Goal: Task Accomplishment & Management: Use online tool/utility

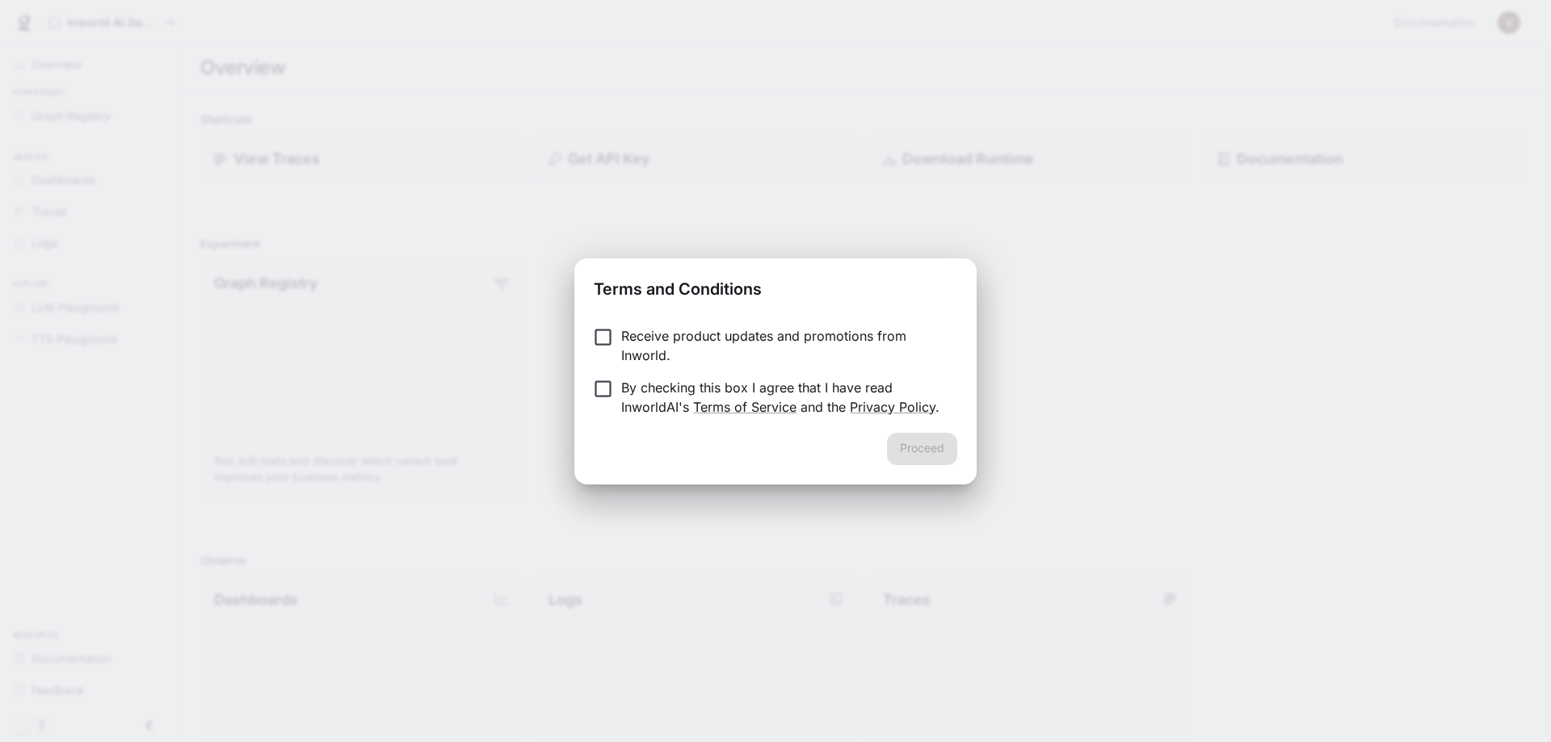
click at [658, 340] on p "Receive product updates and promotions from Inworld." at bounding box center [782, 345] width 323 height 39
click at [675, 337] on p "Receive product updates and promotions from Inworld." at bounding box center [782, 345] width 323 height 39
click at [928, 444] on div "Proceed" at bounding box center [775, 459] width 402 height 52
click at [703, 386] on p "By checking this box I agree that I have read InworldAI's Terms of Service and …" at bounding box center [782, 397] width 323 height 39
click at [924, 443] on button "Proceed" at bounding box center [922, 449] width 70 height 32
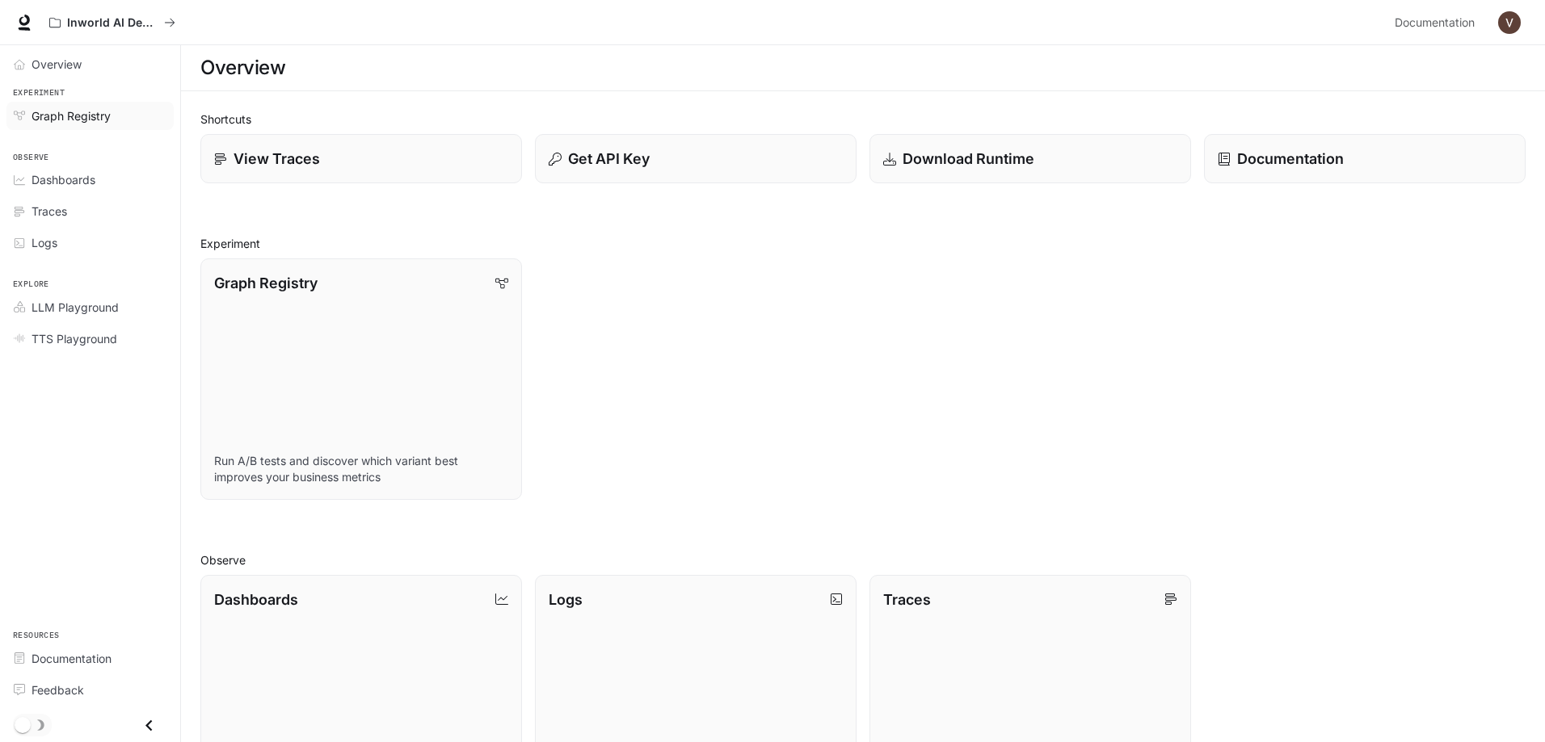
click at [99, 116] on span "Graph Registry" at bounding box center [71, 115] width 79 height 17
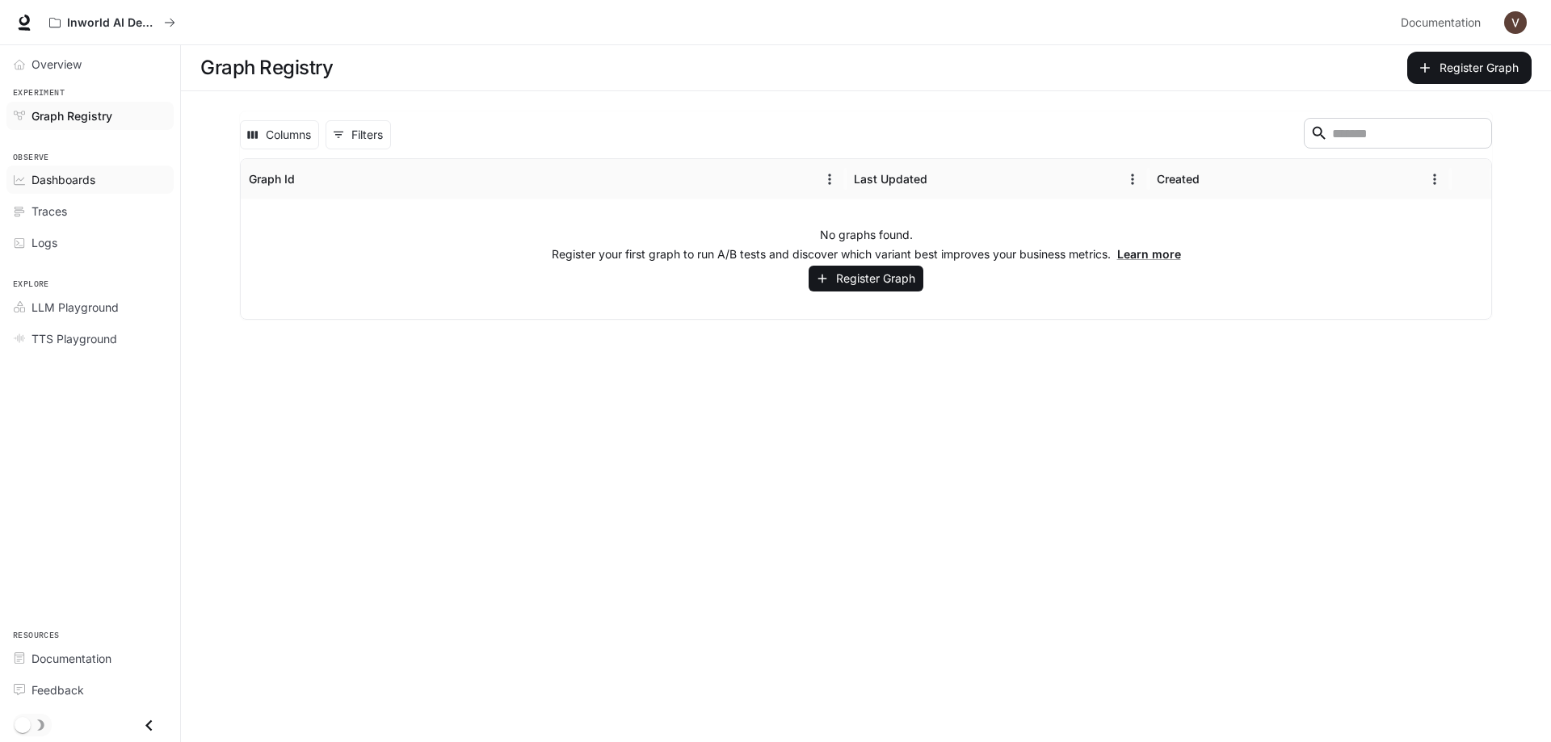
click at [112, 180] on div "Dashboards" at bounding box center [99, 179] width 135 height 17
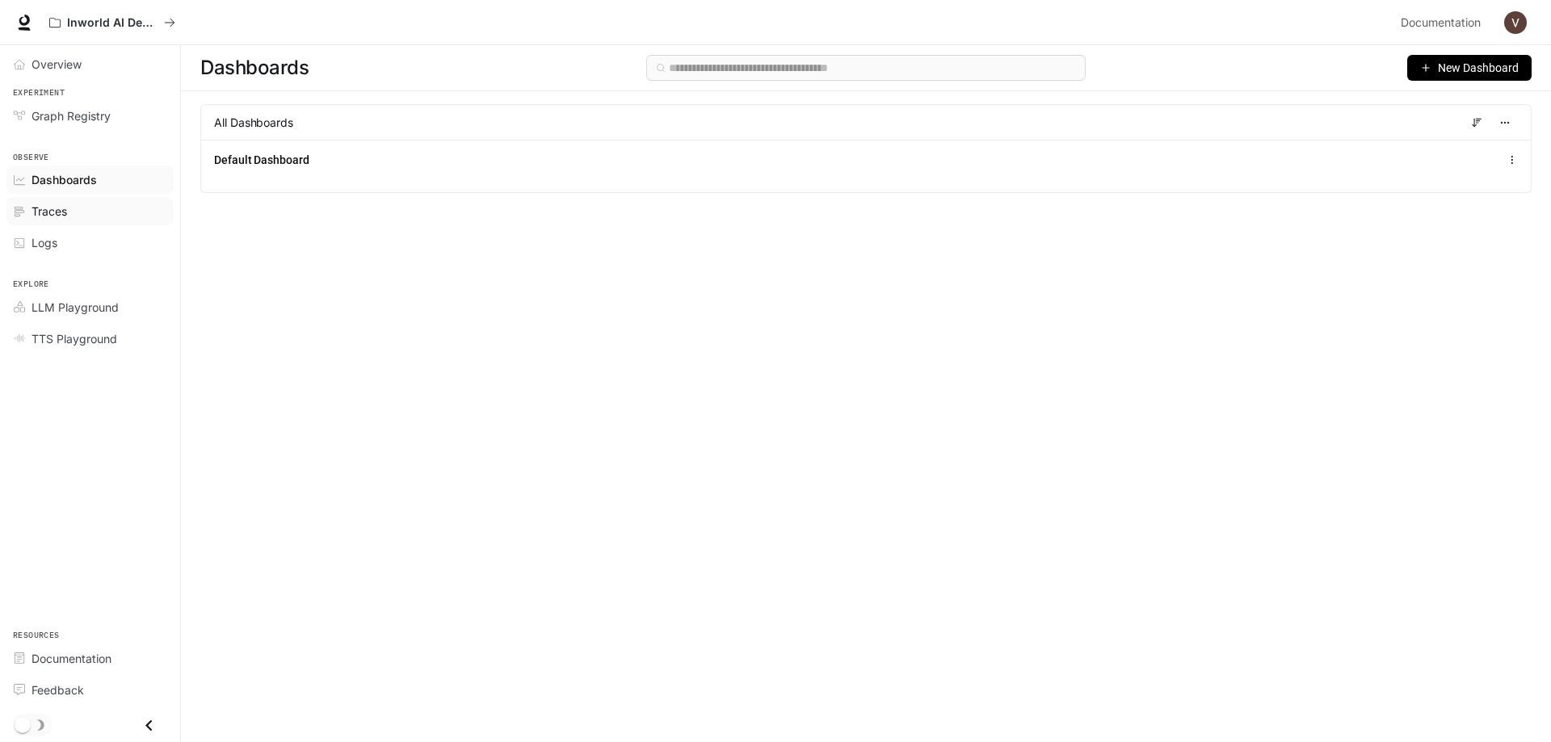
click at [78, 216] on div "Traces" at bounding box center [99, 211] width 135 height 17
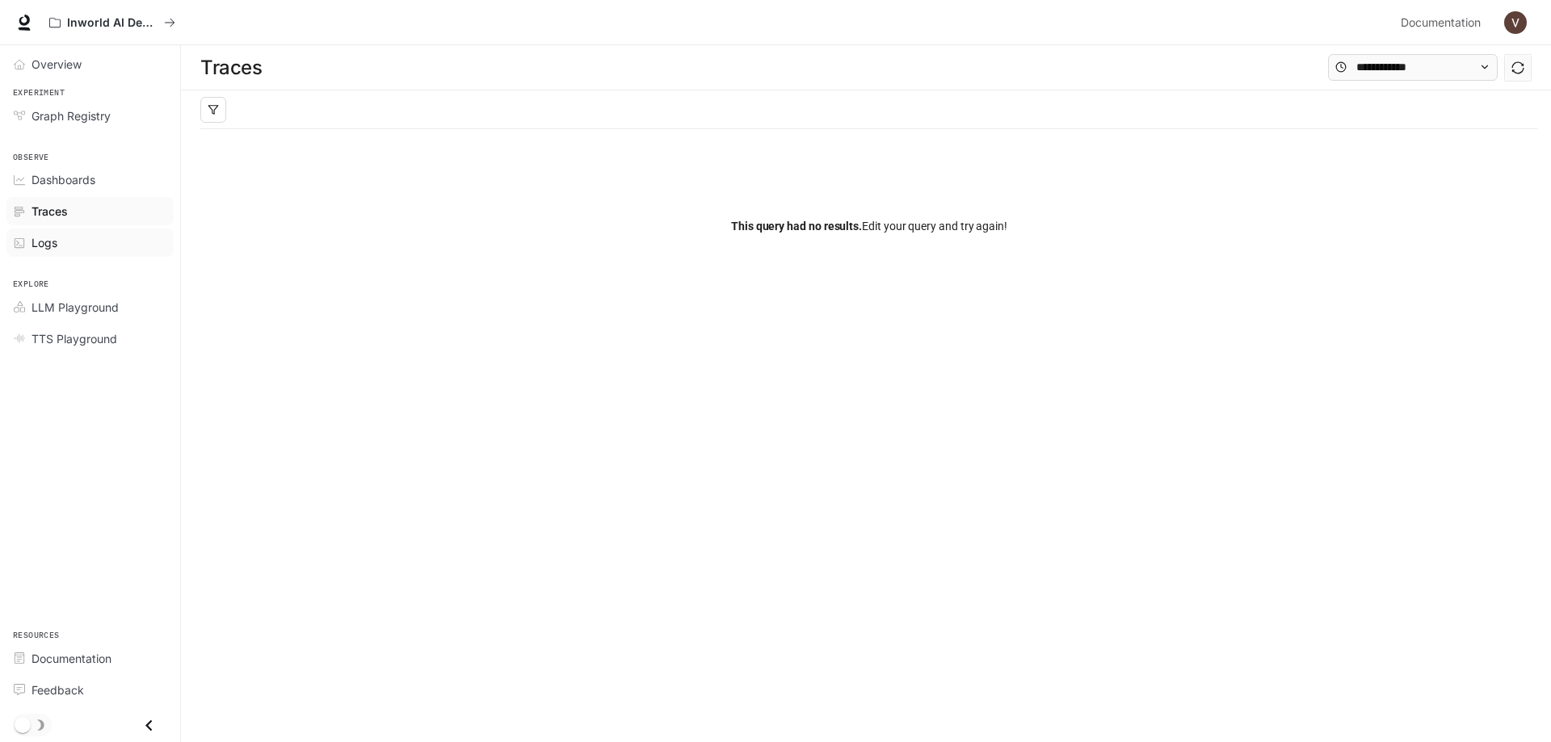
click at [90, 253] on link "Logs" at bounding box center [89, 243] width 167 height 28
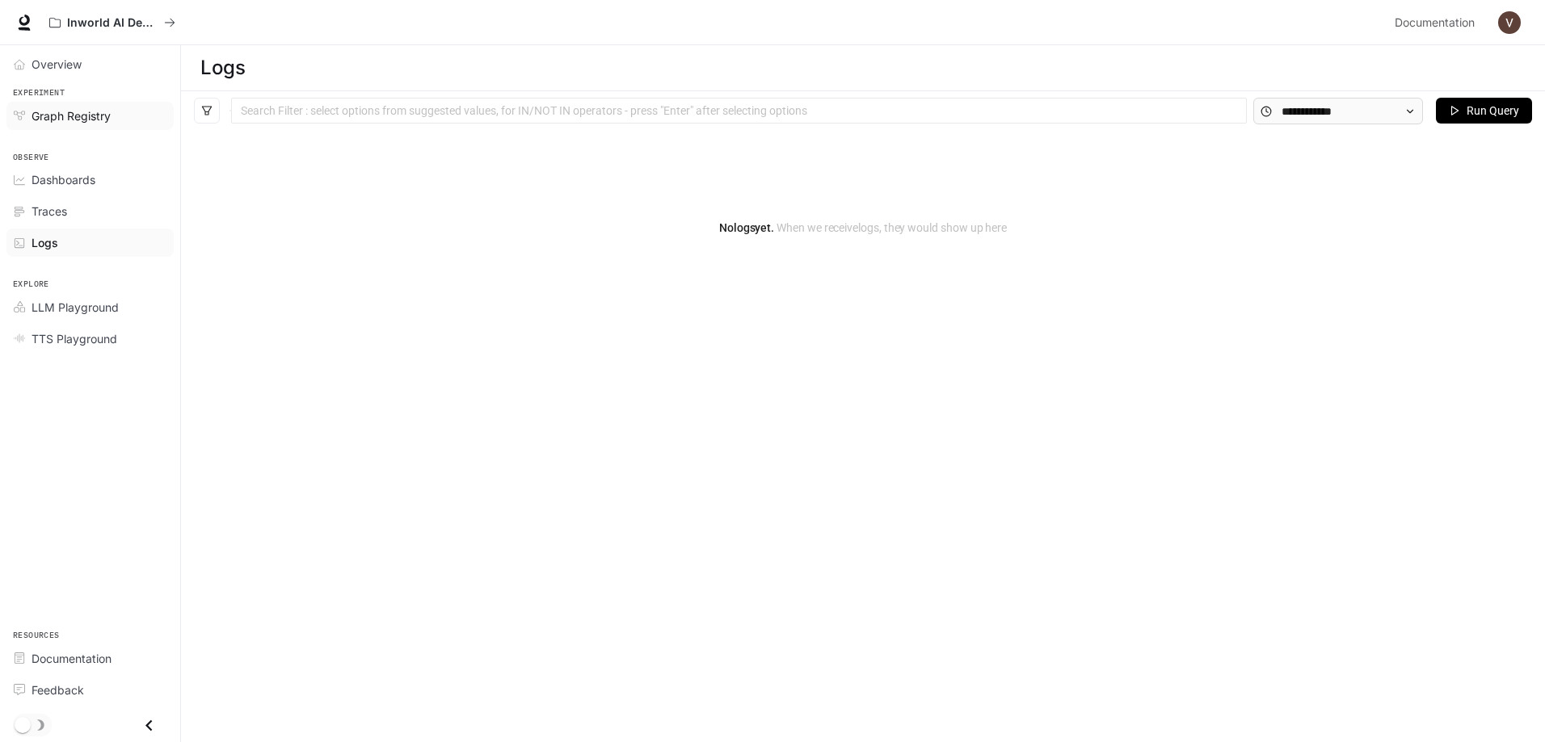
click at [87, 116] on span "Graph Registry" at bounding box center [71, 115] width 79 height 17
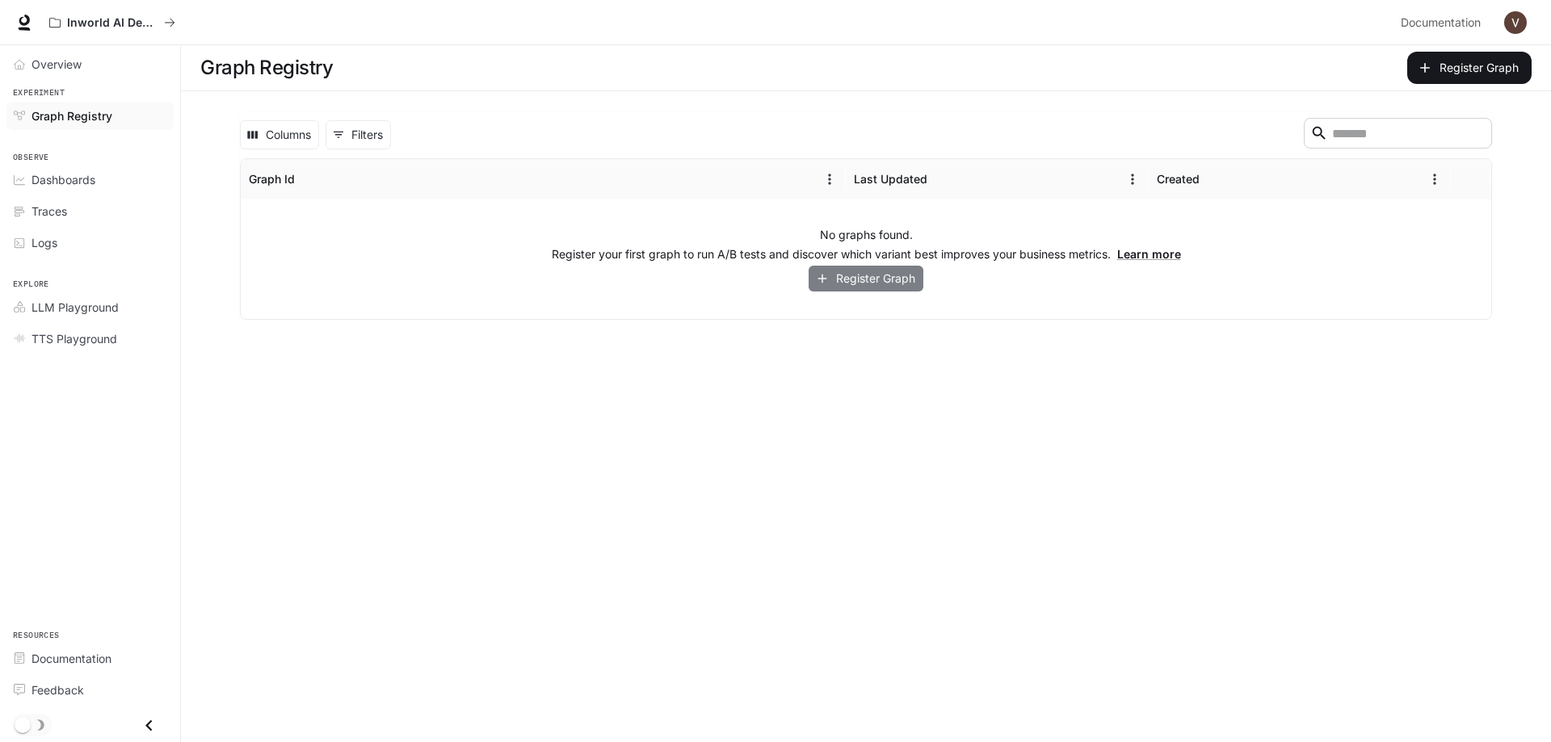
click at [887, 281] on button "Register Graph" at bounding box center [866, 279] width 115 height 27
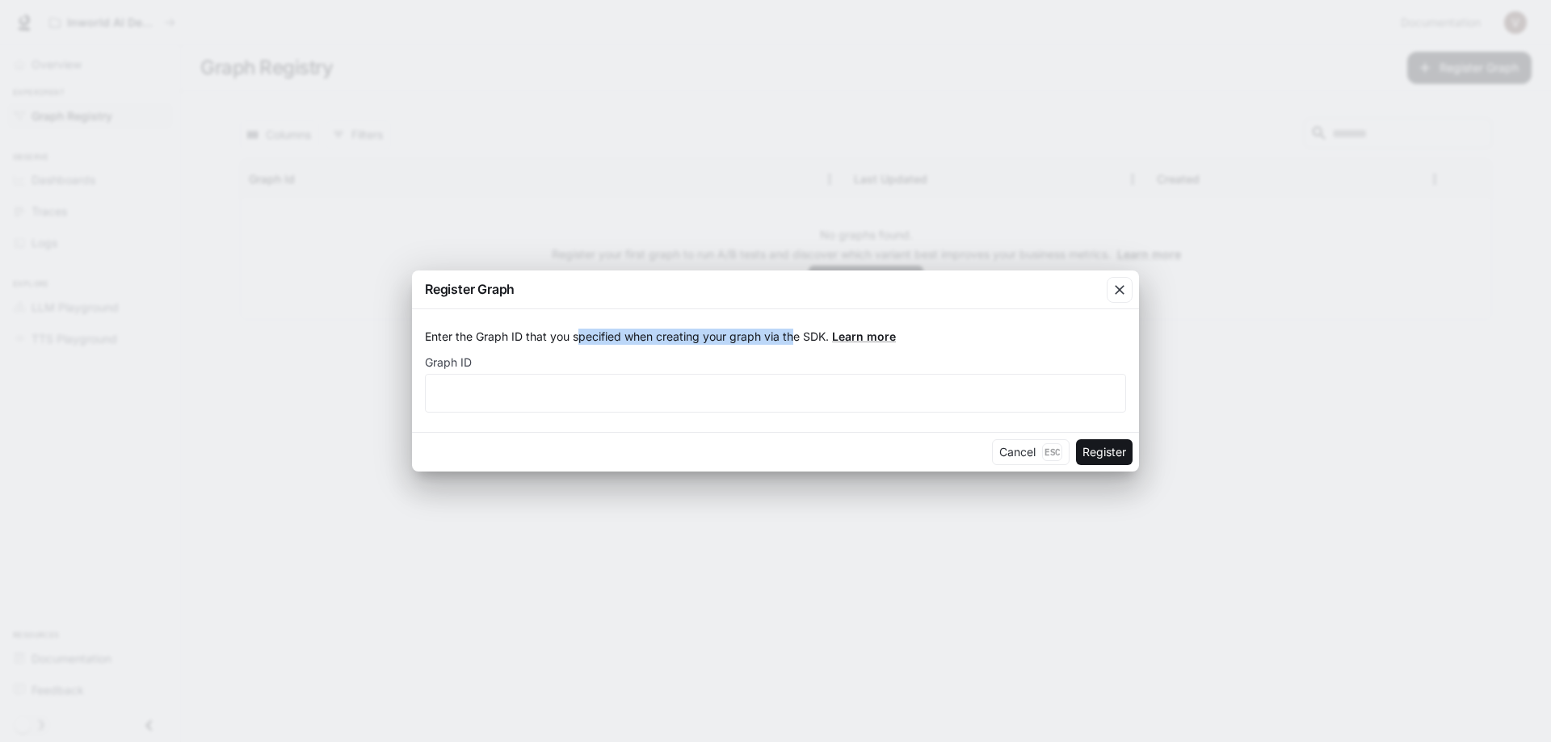
drag, startPoint x: 578, startPoint y: 339, endPoint x: 797, endPoint y: 346, distance: 219.0
click at [797, 346] on form "Enter the Graph ID that you specified when creating your graph via the SDK. Lea…" at bounding box center [775, 371] width 701 height 84
click at [1115, 288] on icon "button" at bounding box center [1120, 290] width 16 height 16
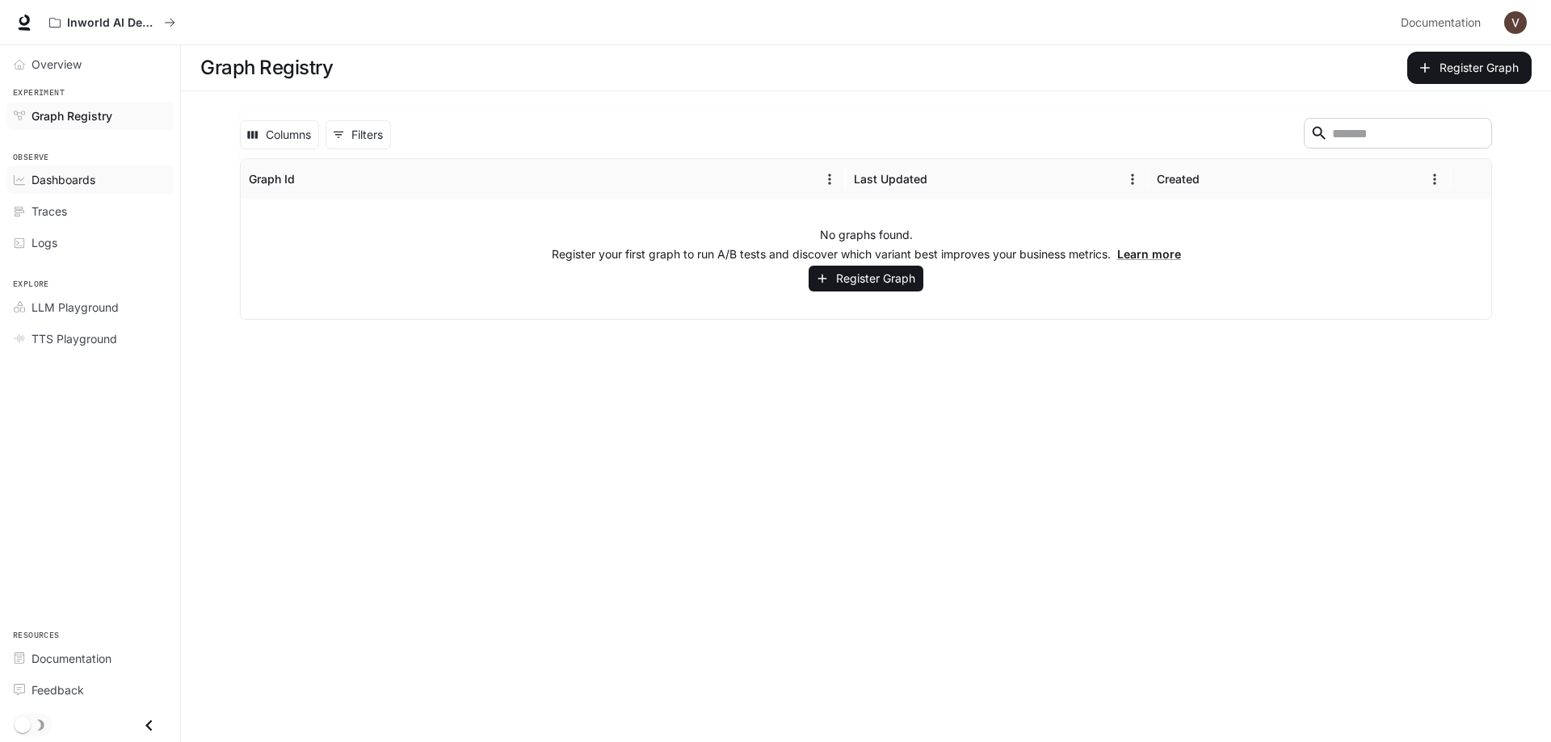
click at [76, 180] on span "Dashboards" at bounding box center [64, 179] width 64 height 17
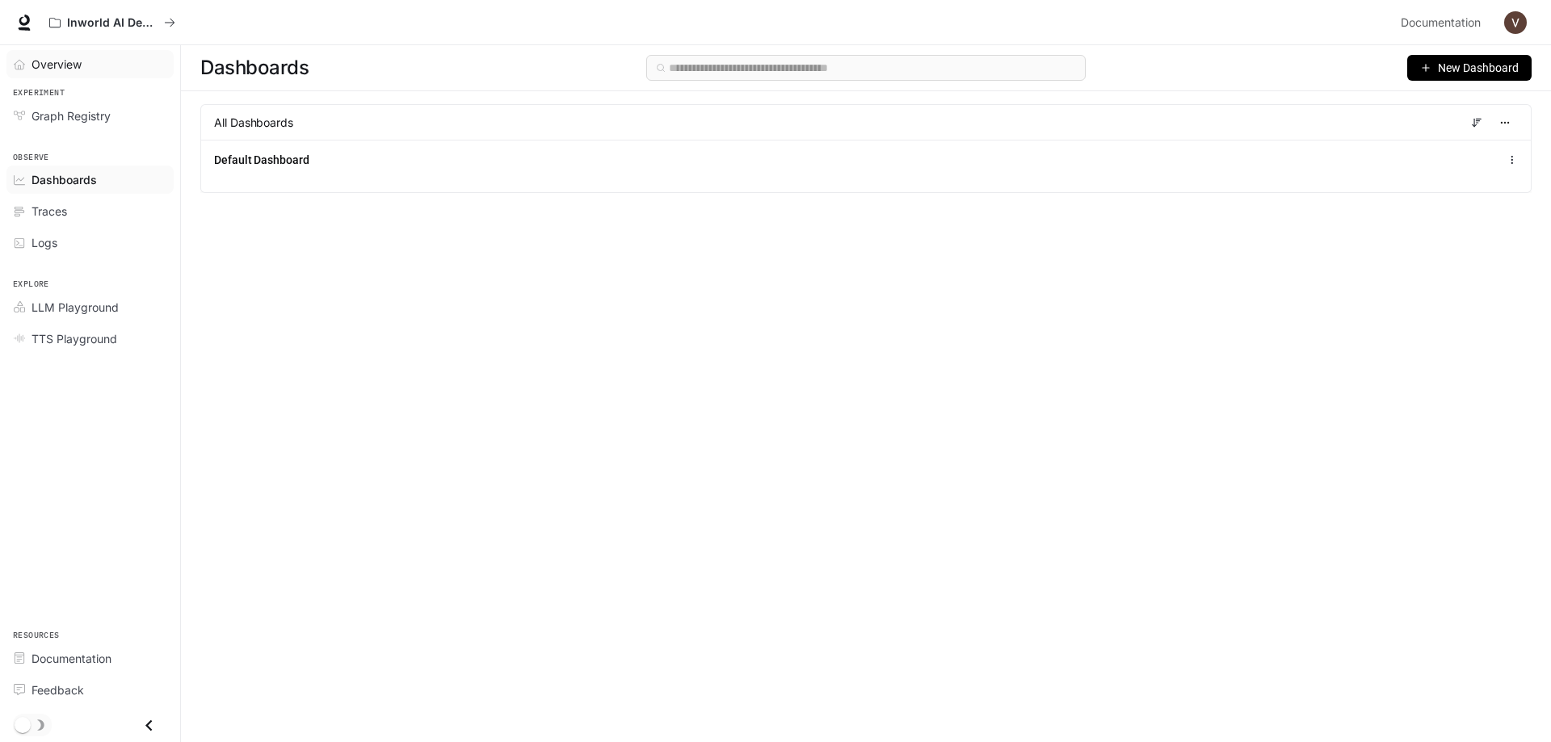
click at [58, 59] on span "Overview" at bounding box center [57, 64] width 50 height 17
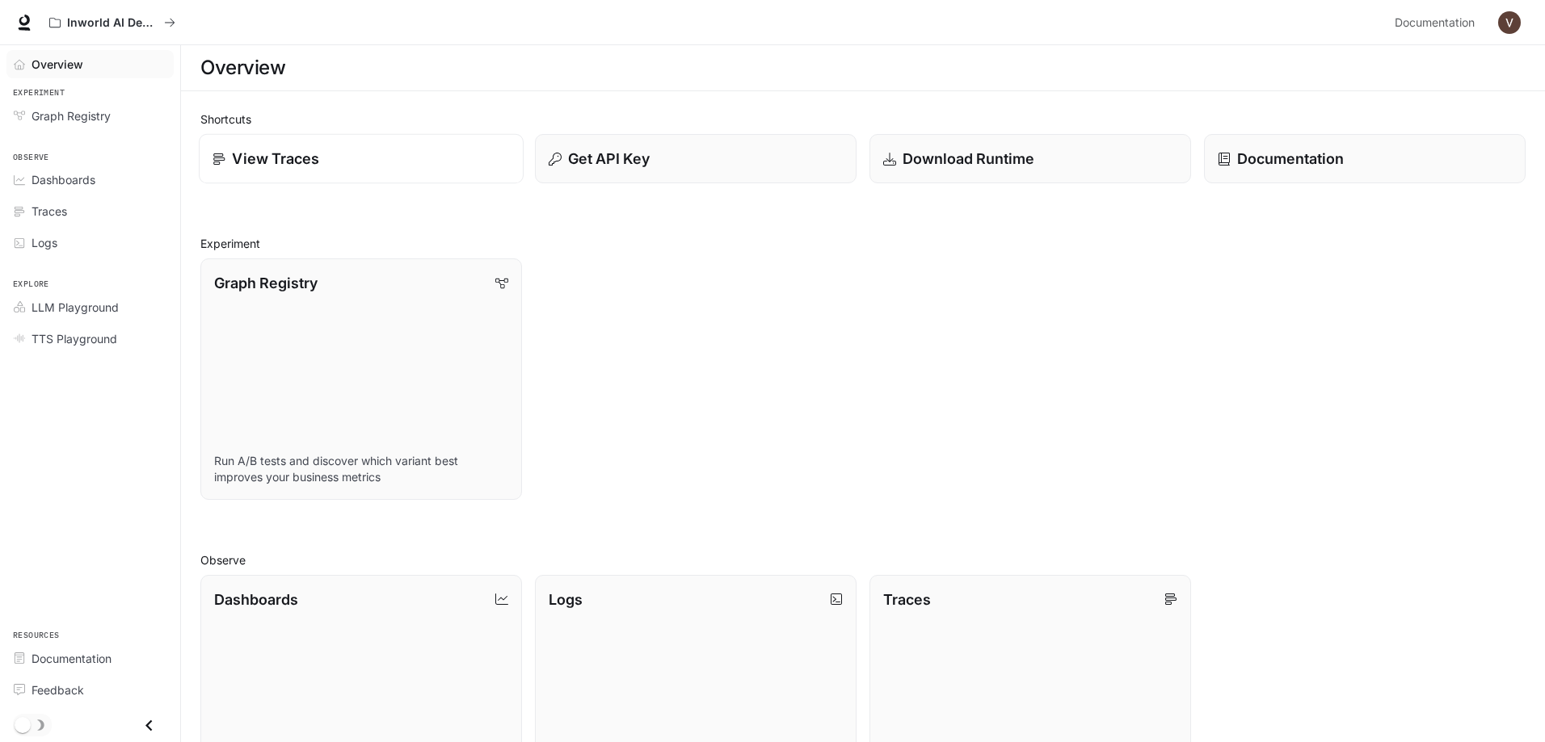
click at [383, 161] on div "View Traces" at bounding box center [360, 159] width 297 height 22
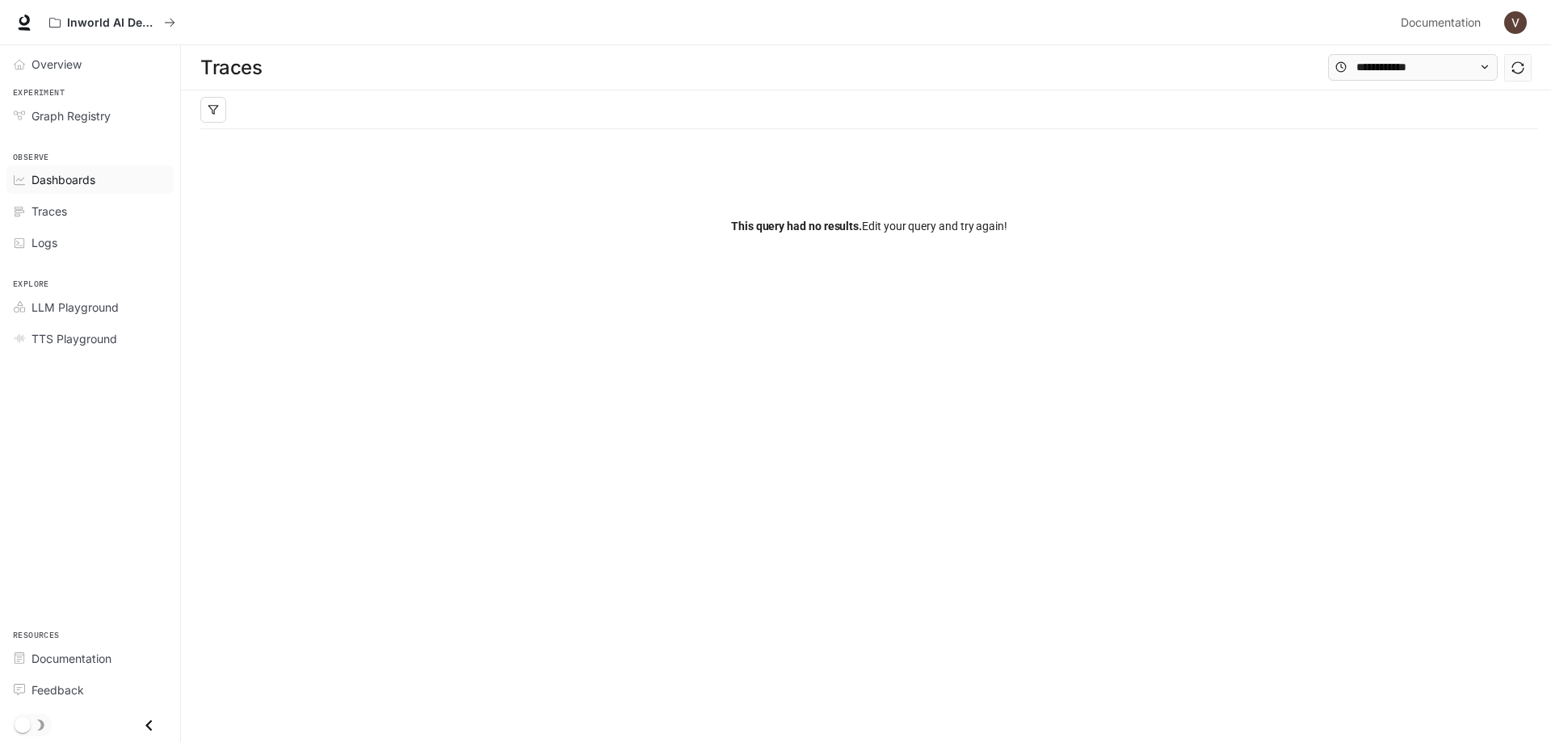
click at [89, 175] on span "Dashboards" at bounding box center [64, 179] width 64 height 17
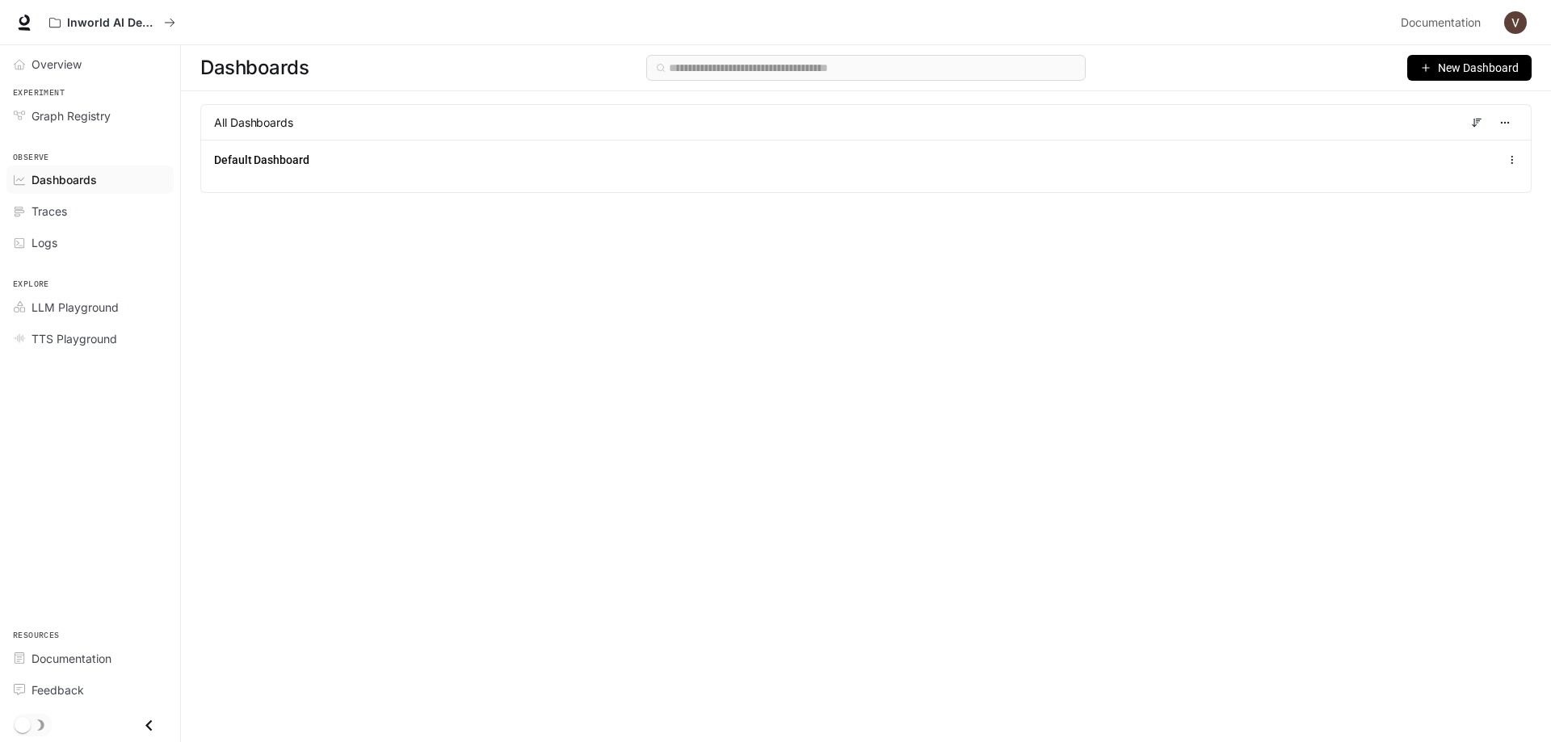
click at [1467, 73] on span "New Dashboard" at bounding box center [1478, 68] width 81 height 18
click at [1458, 96] on div "Create dashboard" at bounding box center [1451, 103] width 134 height 18
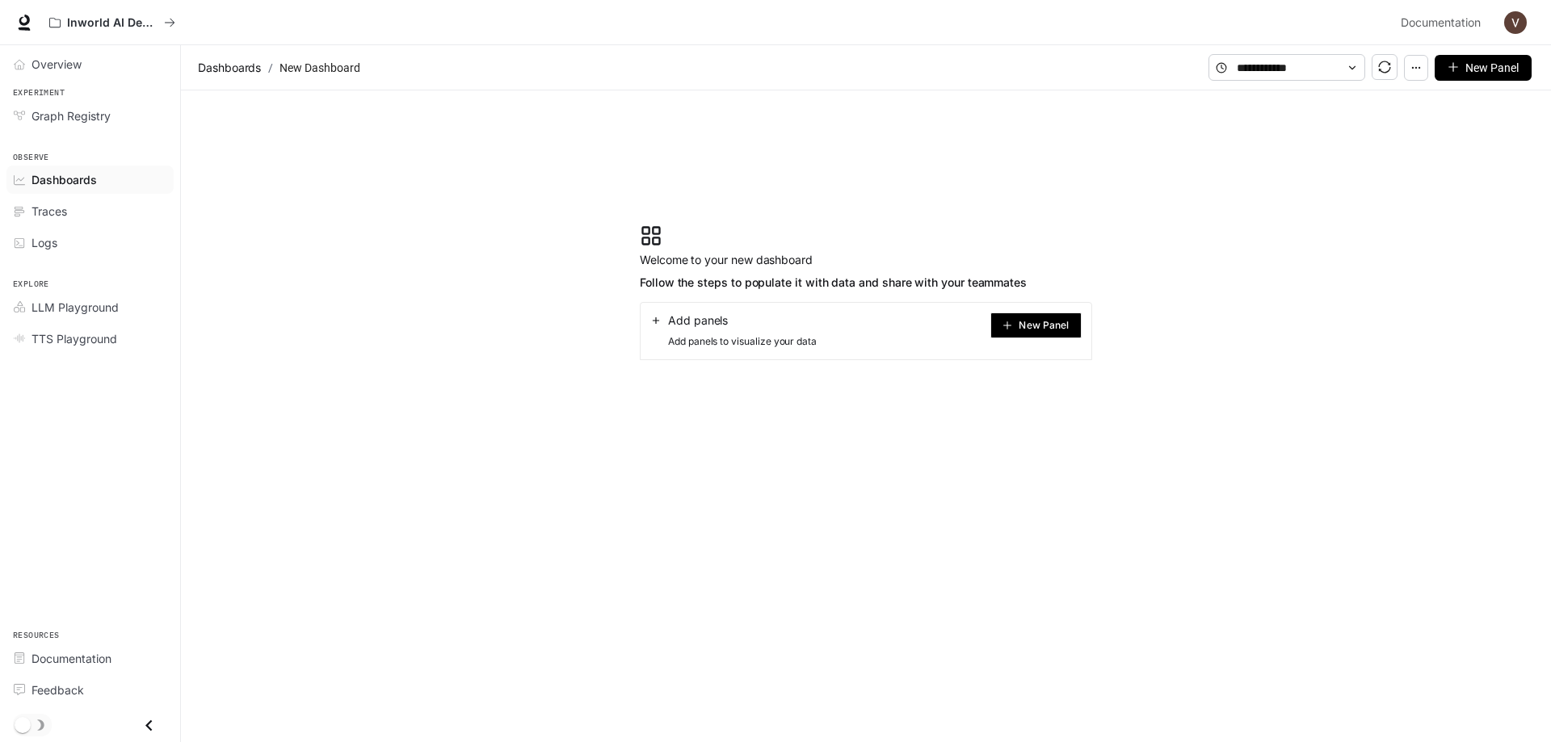
click at [745, 326] on div "Add panels" at bounding box center [733, 321] width 166 height 16
click at [1036, 324] on span "New Panel" at bounding box center [1044, 326] width 50 height 8
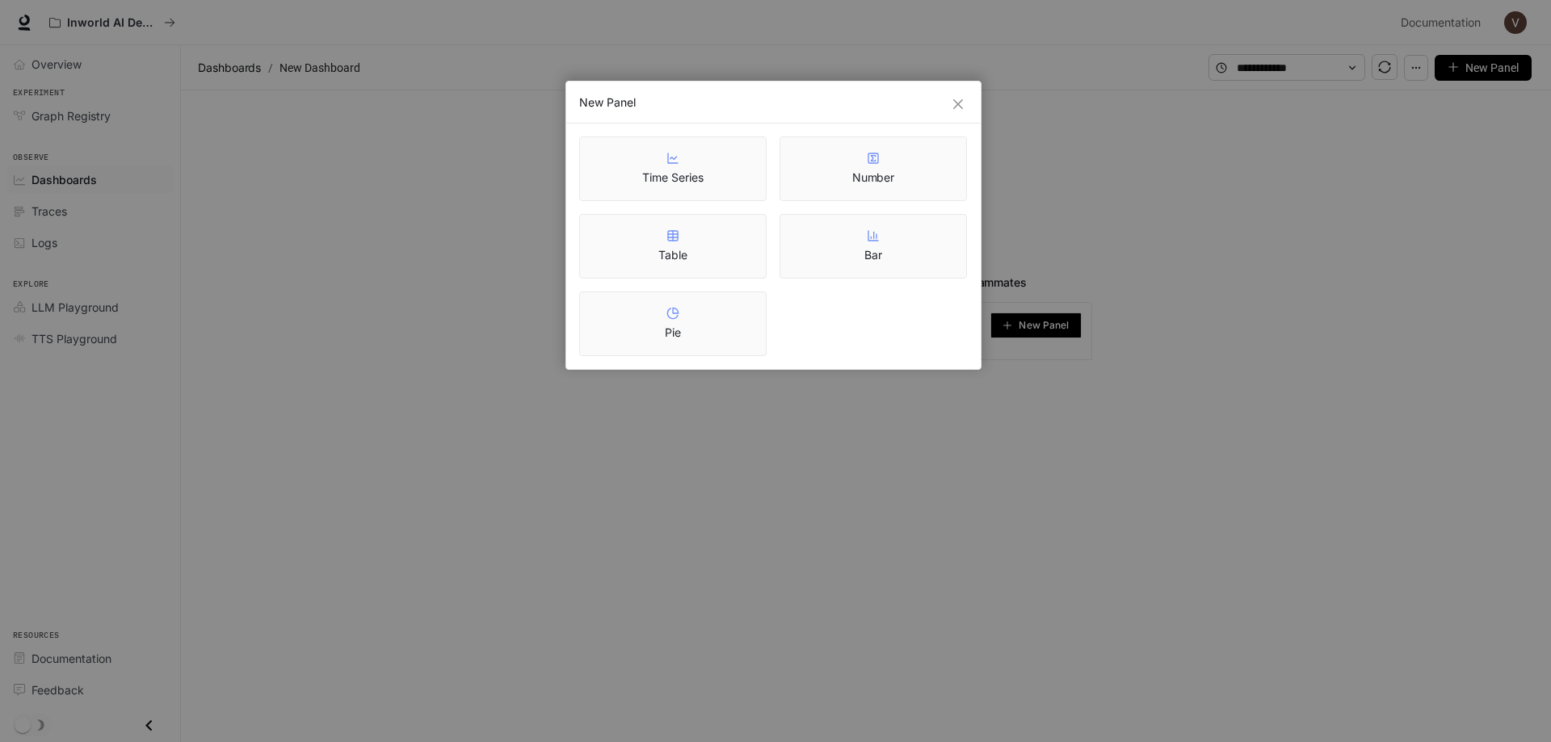
click at [969, 95] on div "New Panel" at bounding box center [773, 103] width 414 height 42
click at [960, 105] on icon "close" at bounding box center [958, 104] width 10 height 10
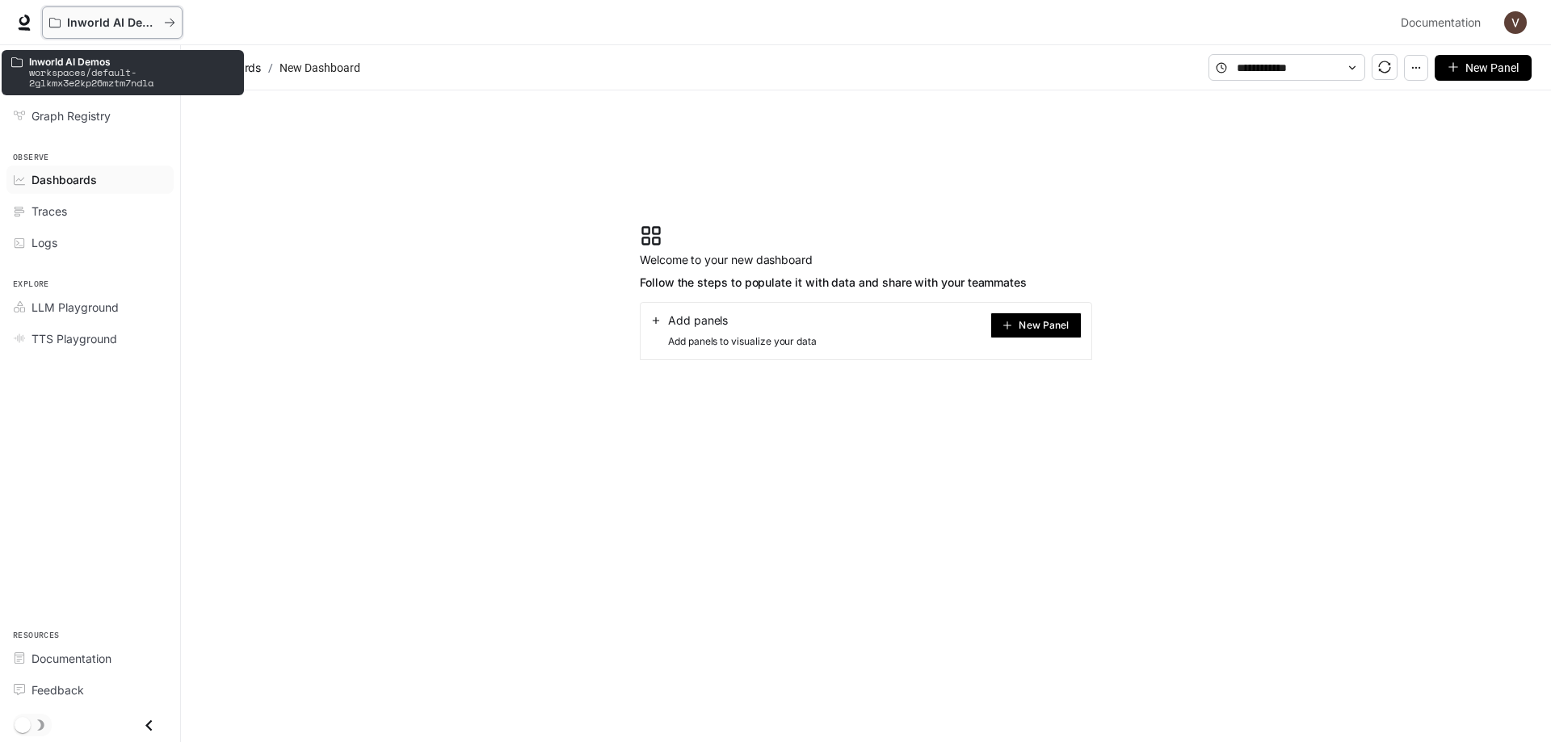
click at [137, 18] on p "Inworld AI Demos" at bounding box center [112, 23] width 90 height 14
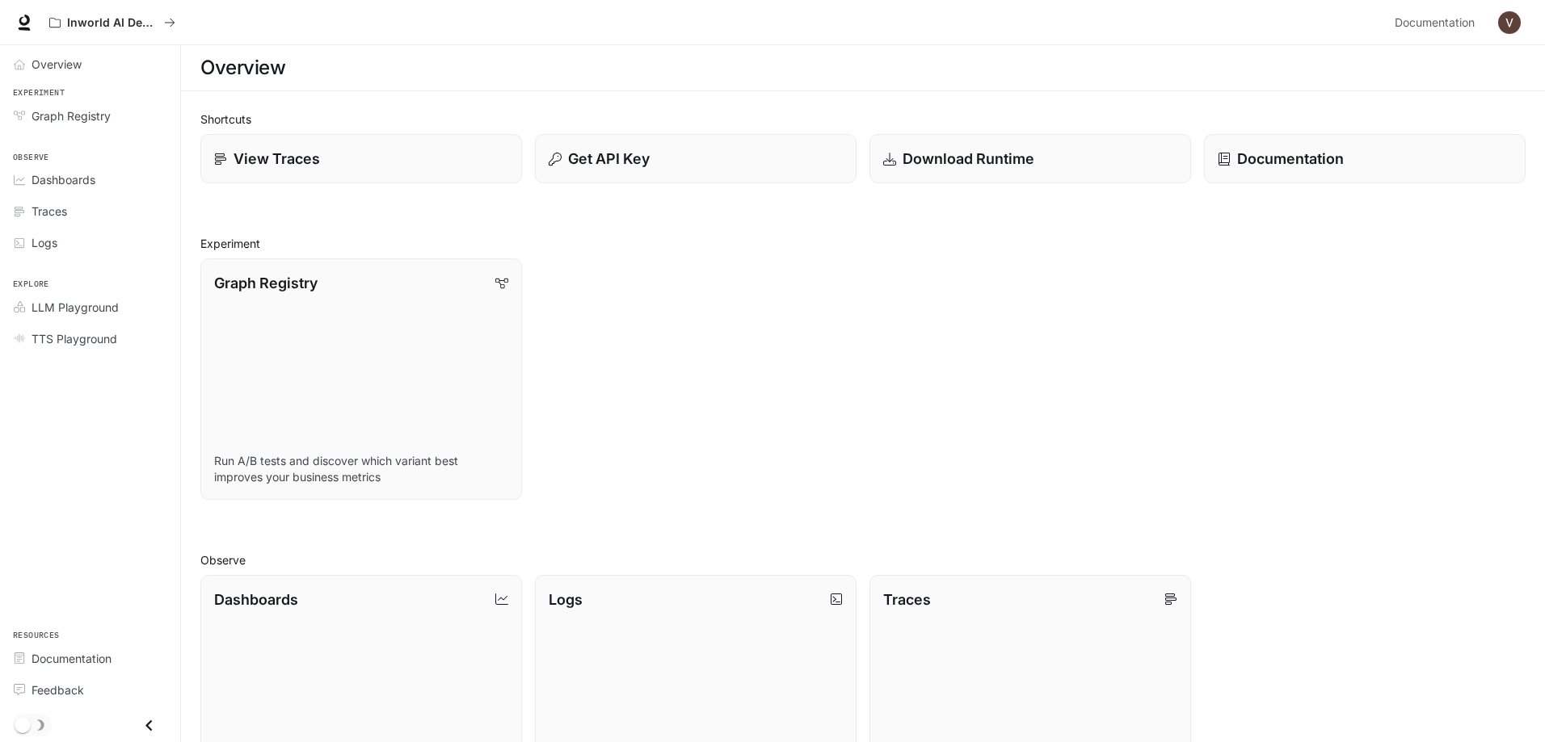
click at [767, 66] on div "Overview" at bounding box center [862, 68] width 1325 height 32
